Goal: Check status: Check status

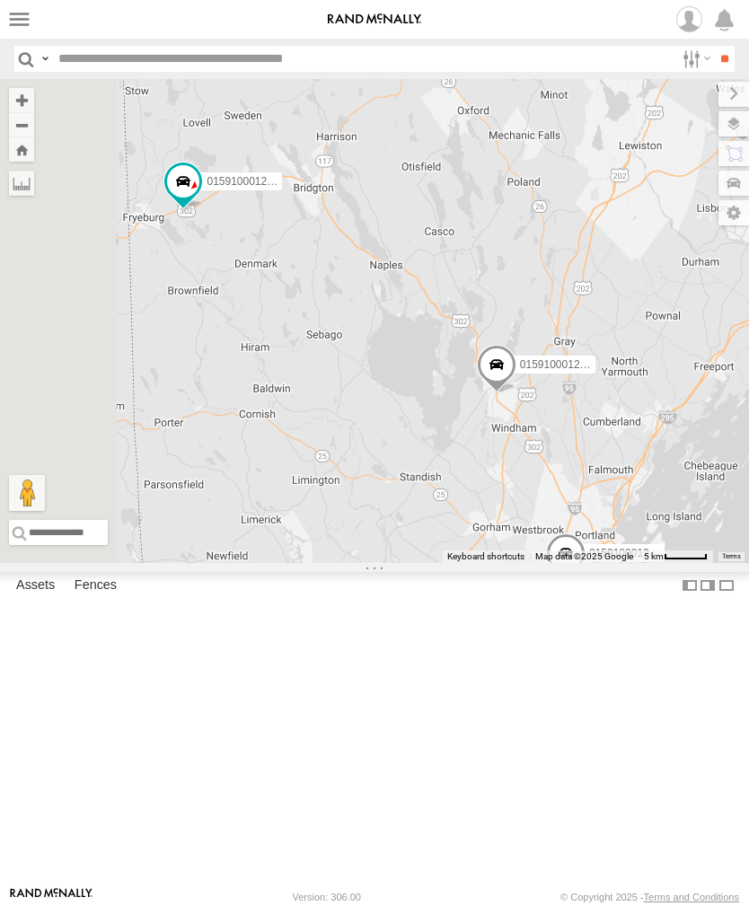
click at [8, 20] on label at bounding box center [19, 19] width 26 height 26
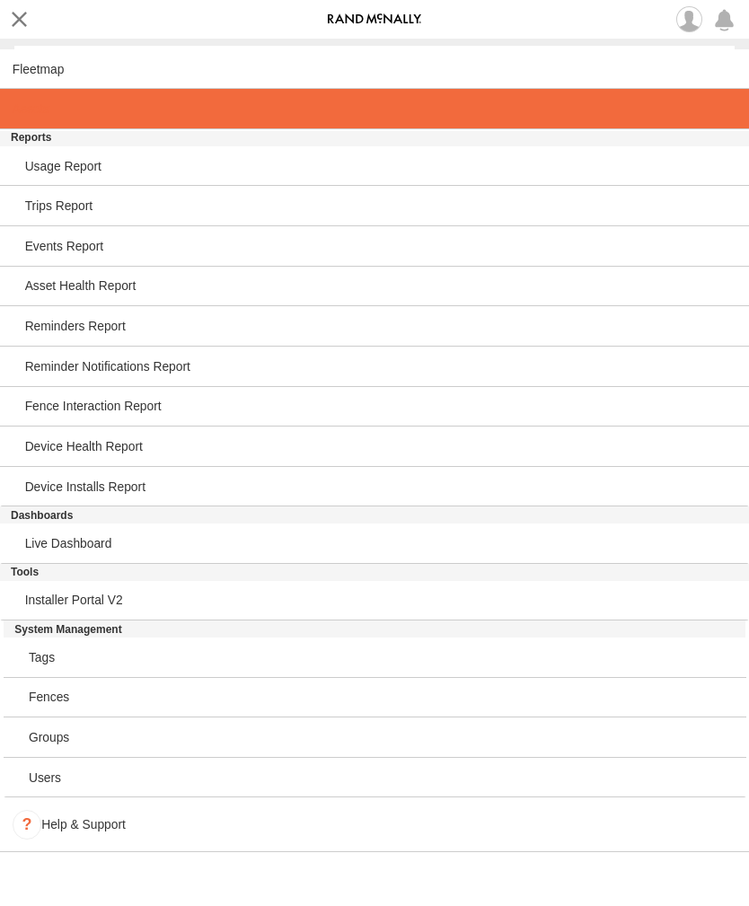
click at [25, 124] on link at bounding box center [374, 109] width 749 height 40
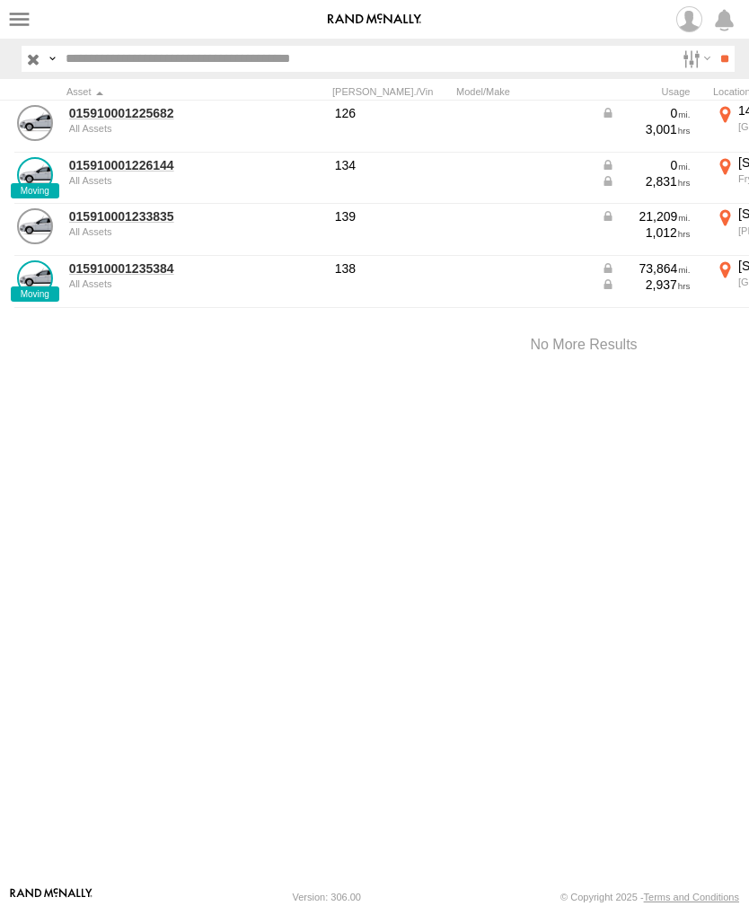
click at [94, 172] on link "015910001226144" at bounding box center [156, 165] width 174 height 16
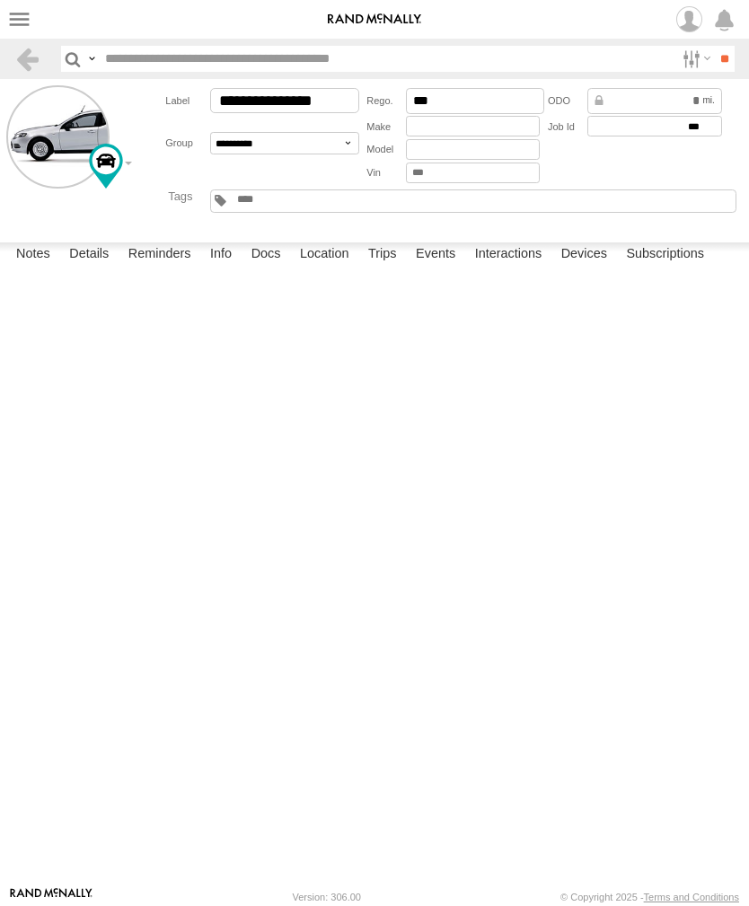
click at [441, 268] on label "Events" at bounding box center [435, 254] width 57 height 25
click at [20, 22] on label at bounding box center [19, 19] width 26 height 26
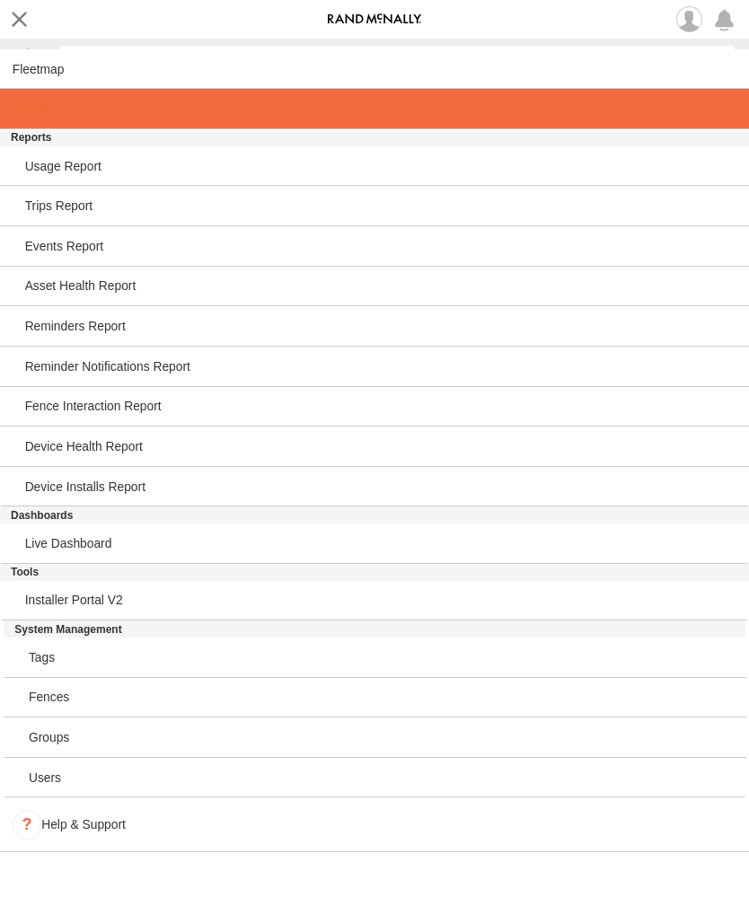
click at [30, 116] on span at bounding box center [31, 108] width 37 height 14
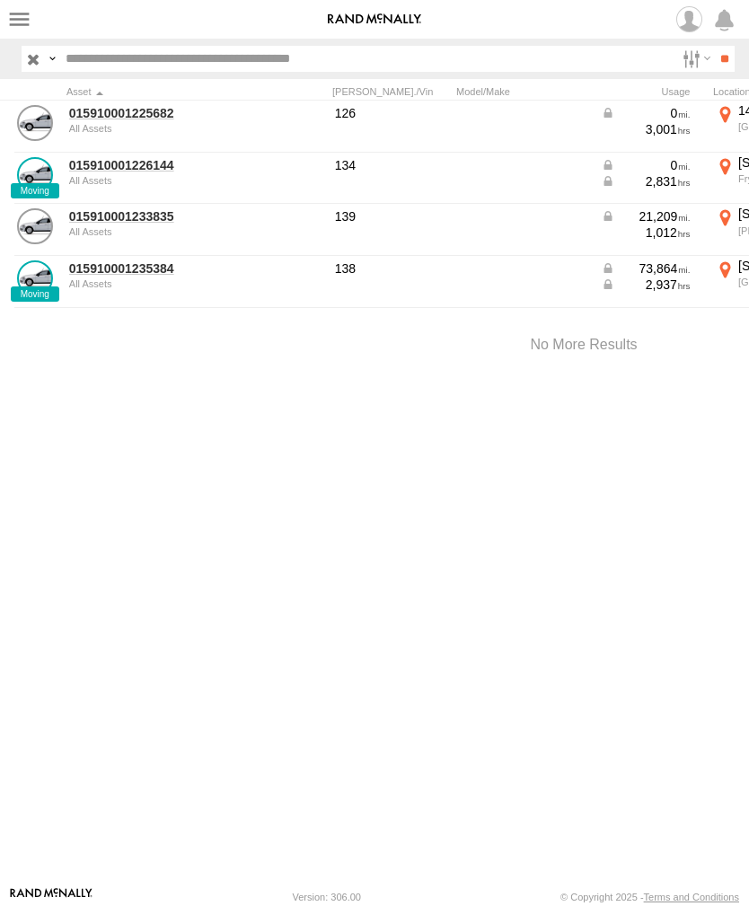
click at [120, 223] on link "015910001233835" at bounding box center [156, 216] width 174 height 16
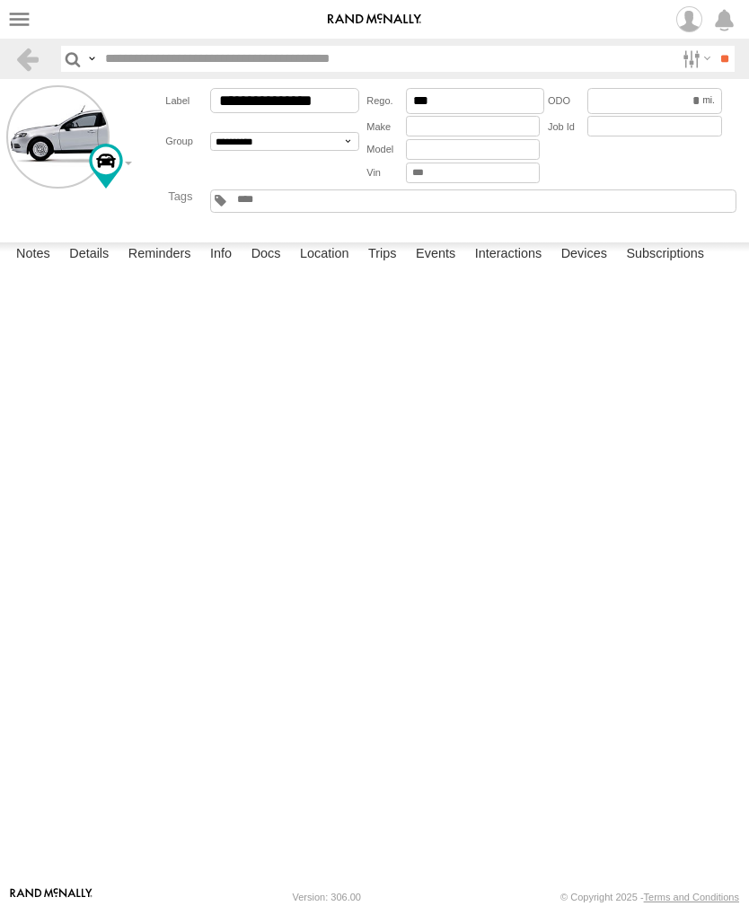
click at [445, 268] on label "Events" at bounding box center [435, 254] width 57 height 25
click at [24, 24] on label at bounding box center [19, 19] width 26 height 26
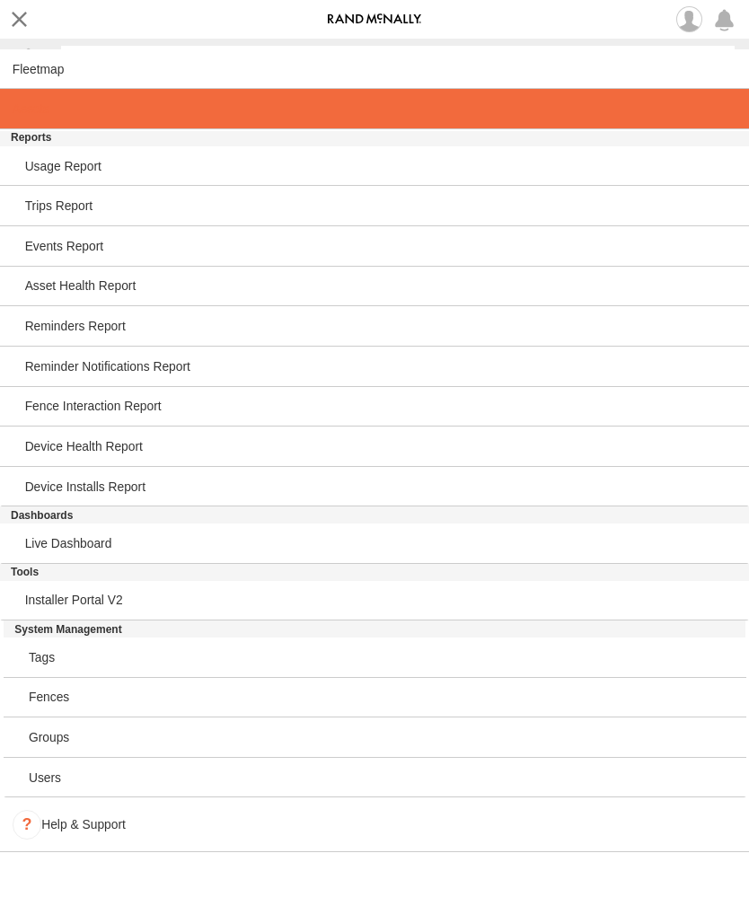
click at [25, 124] on link at bounding box center [374, 109] width 749 height 40
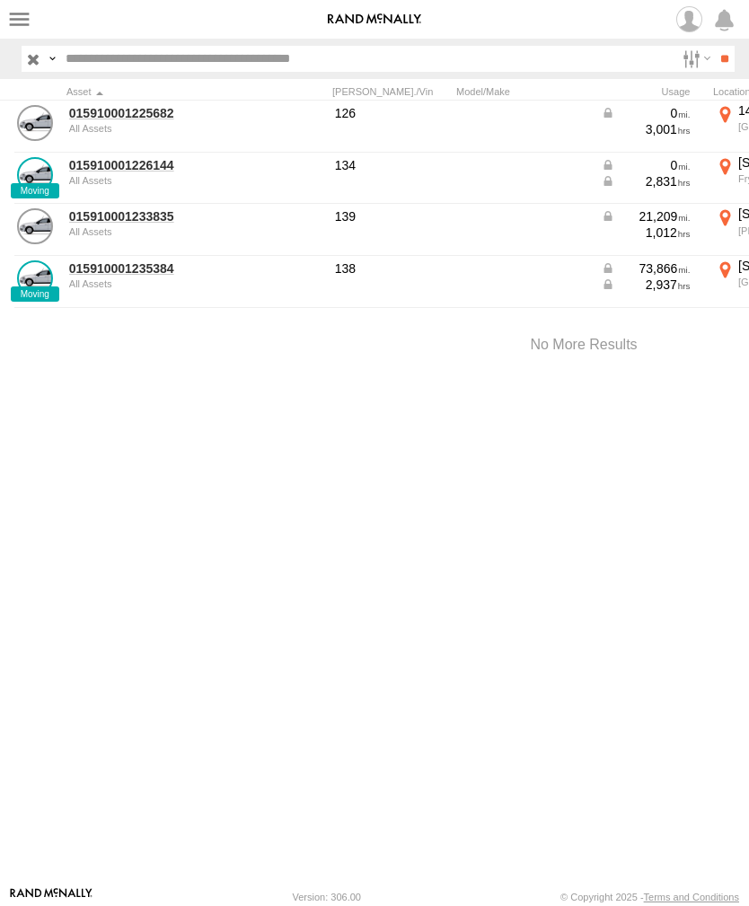
click at [145, 217] on link "015910001233835" at bounding box center [156, 216] width 174 height 16
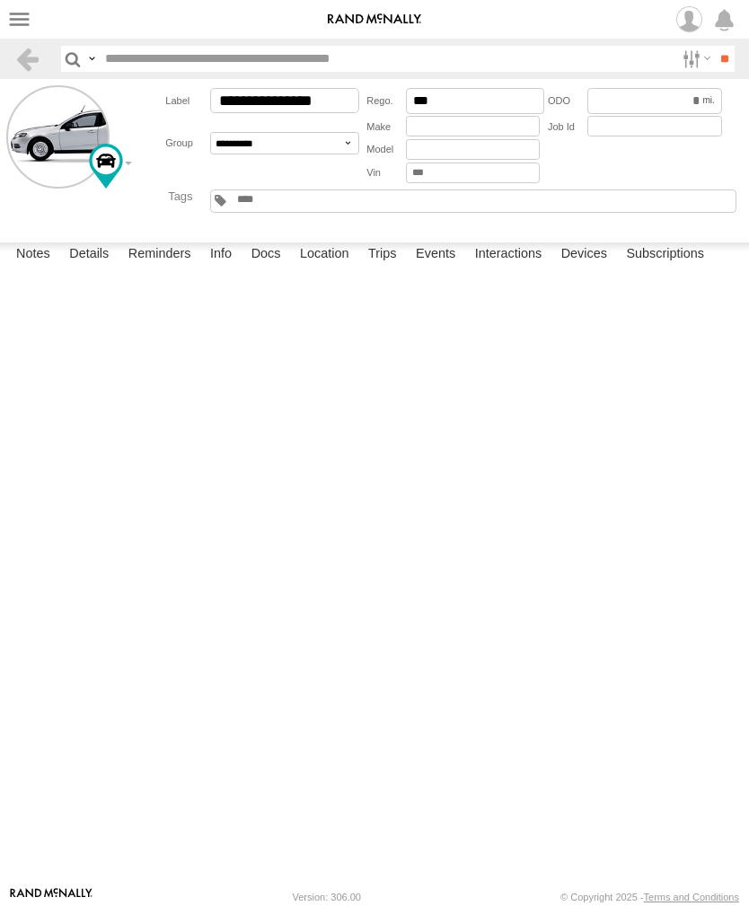
click at [339, 268] on label "Location" at bounding box center [324, 254] width 67 height 25
